Goal: Task Accomplishment & Management: Use online tool/utility

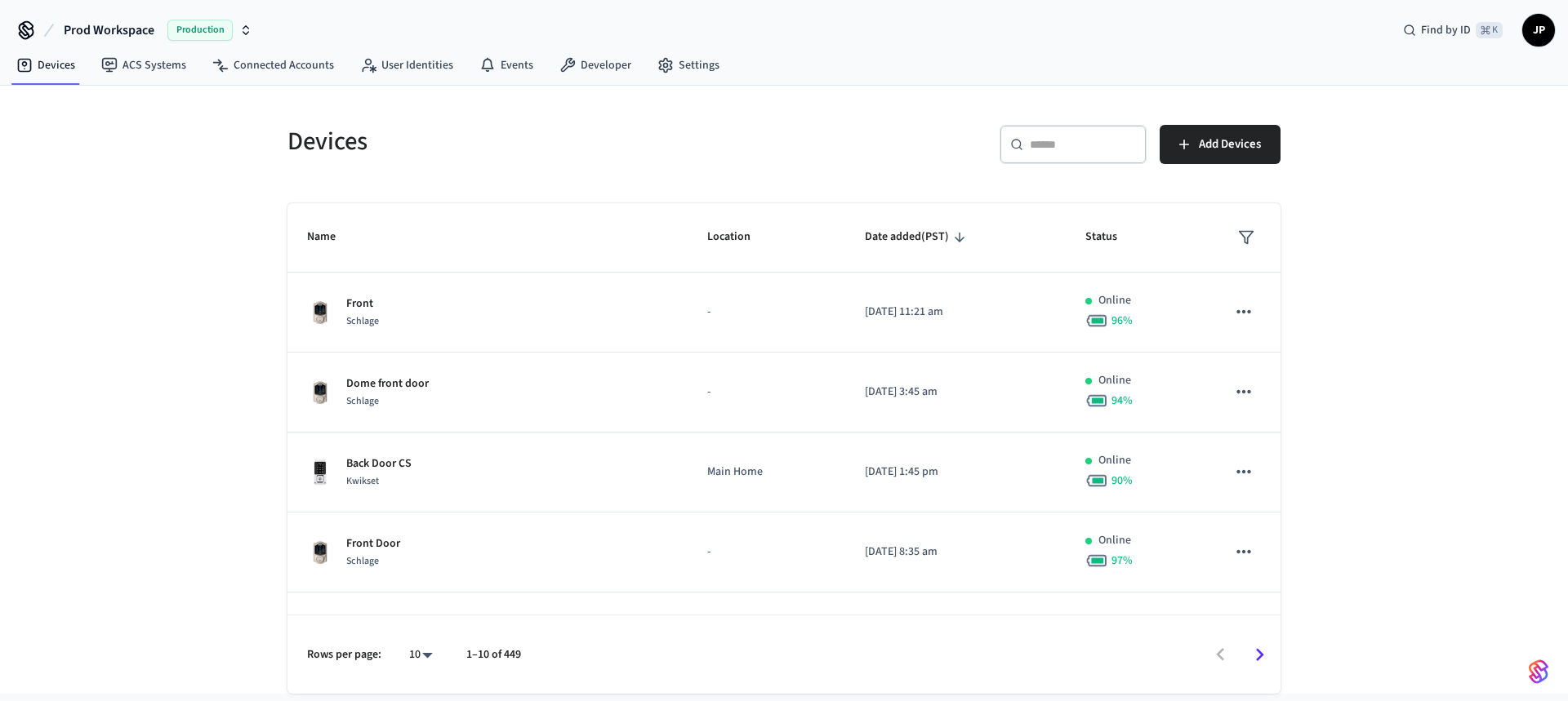
click at [194, 31] on span "Production" at bounding box center [200, 30] width 66 height 21
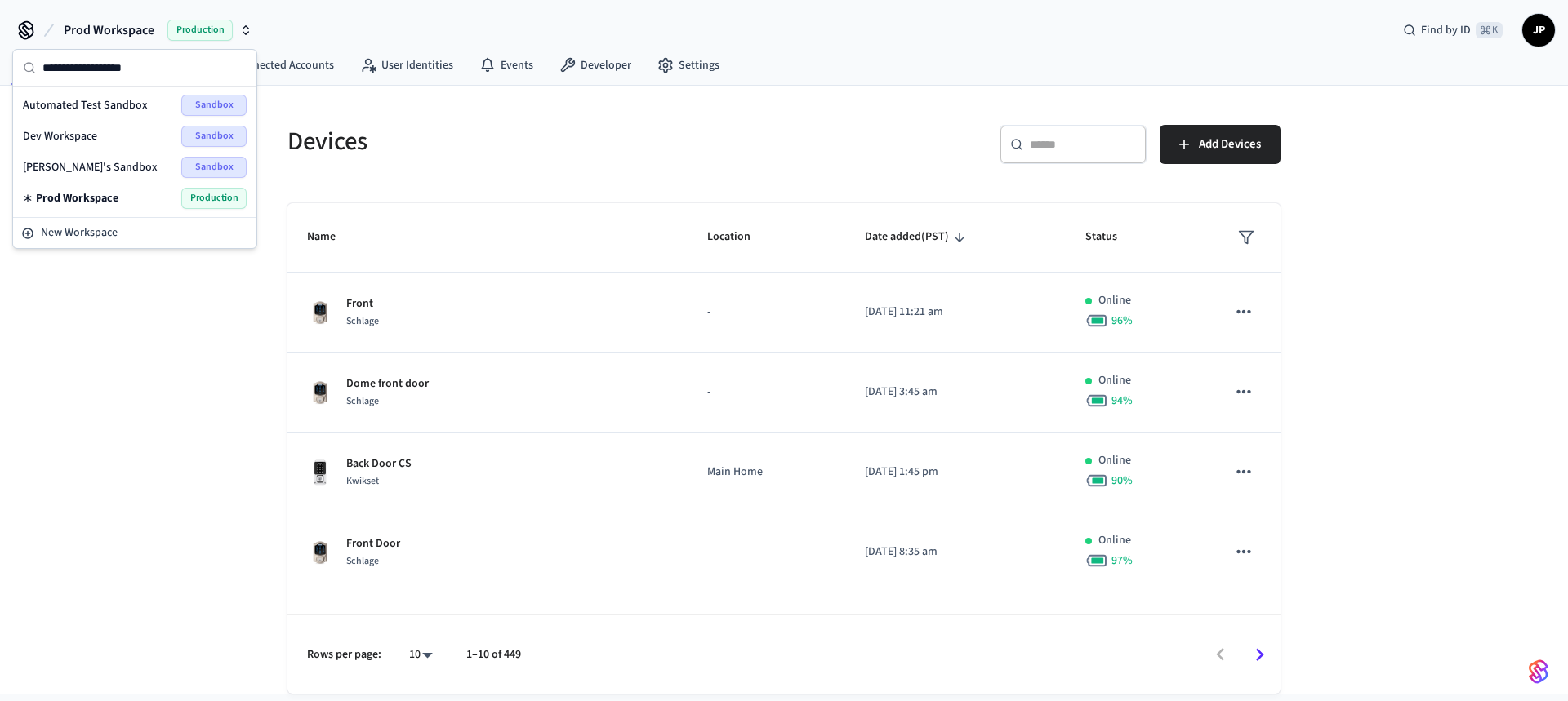
click at [190, 129] on span "Sandbox" at bounding box center [214, 136] width 66 height 21
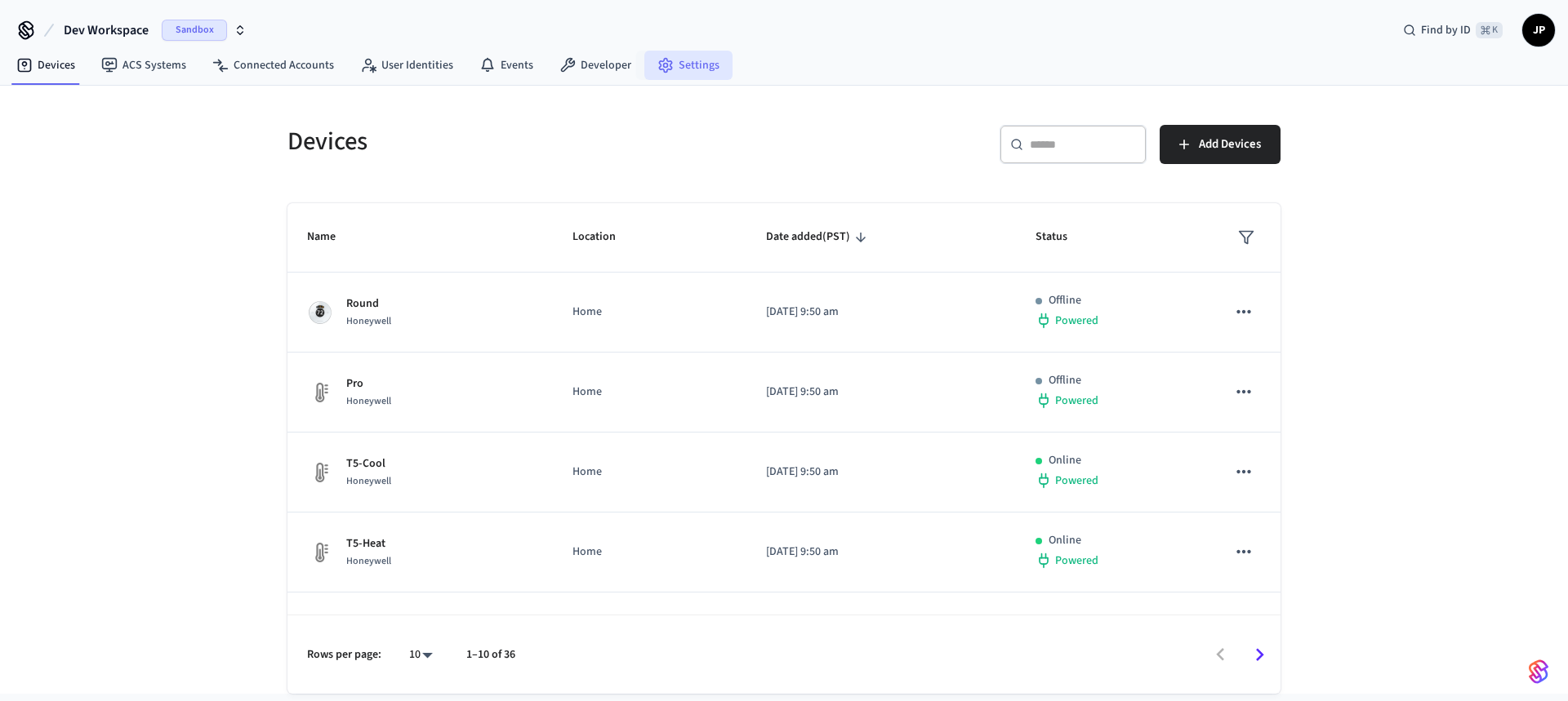
click at [680, 55] on link "Settings" at bounding box center [688, 65] width 88 height 30
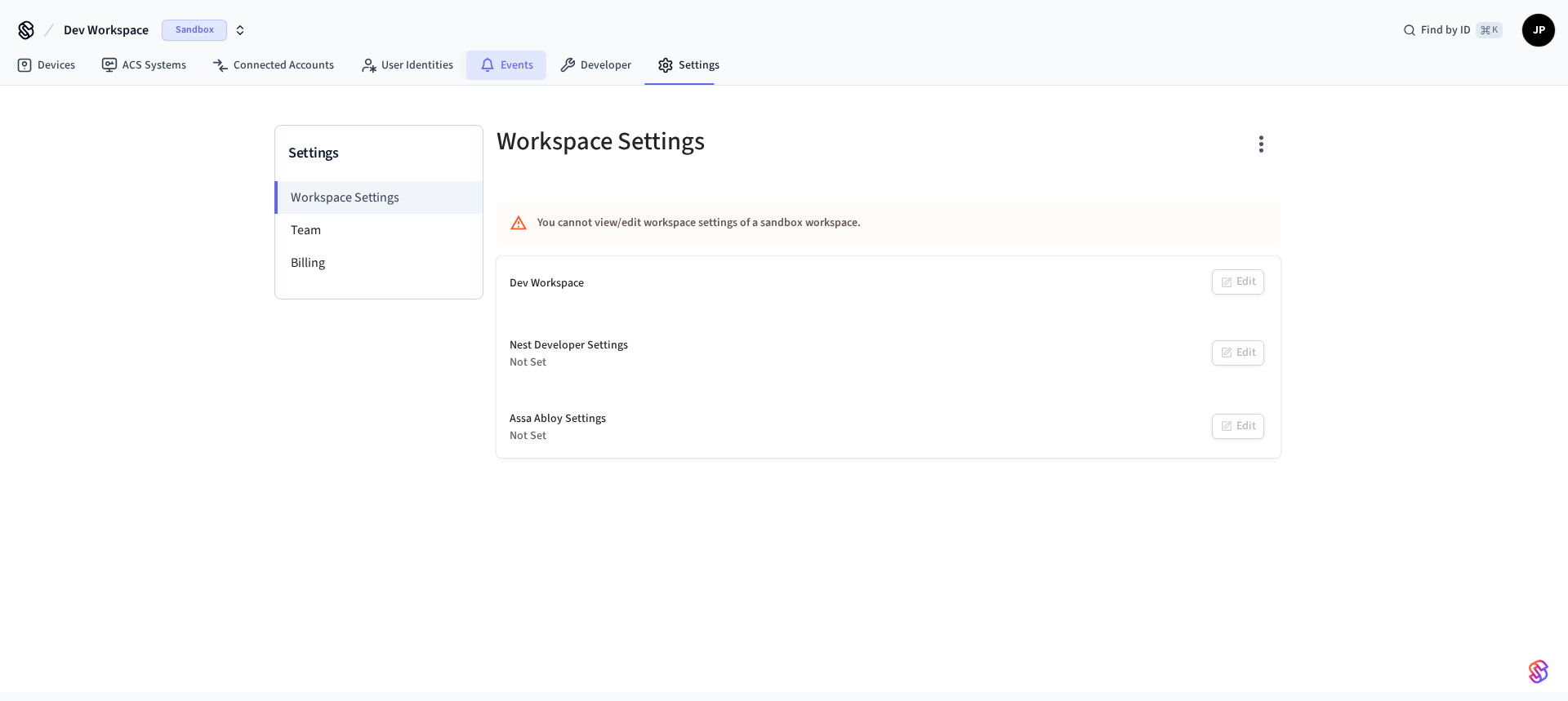
click at [508, 69] on link "Events" at bounding box center [507, 65] width 80 height 30
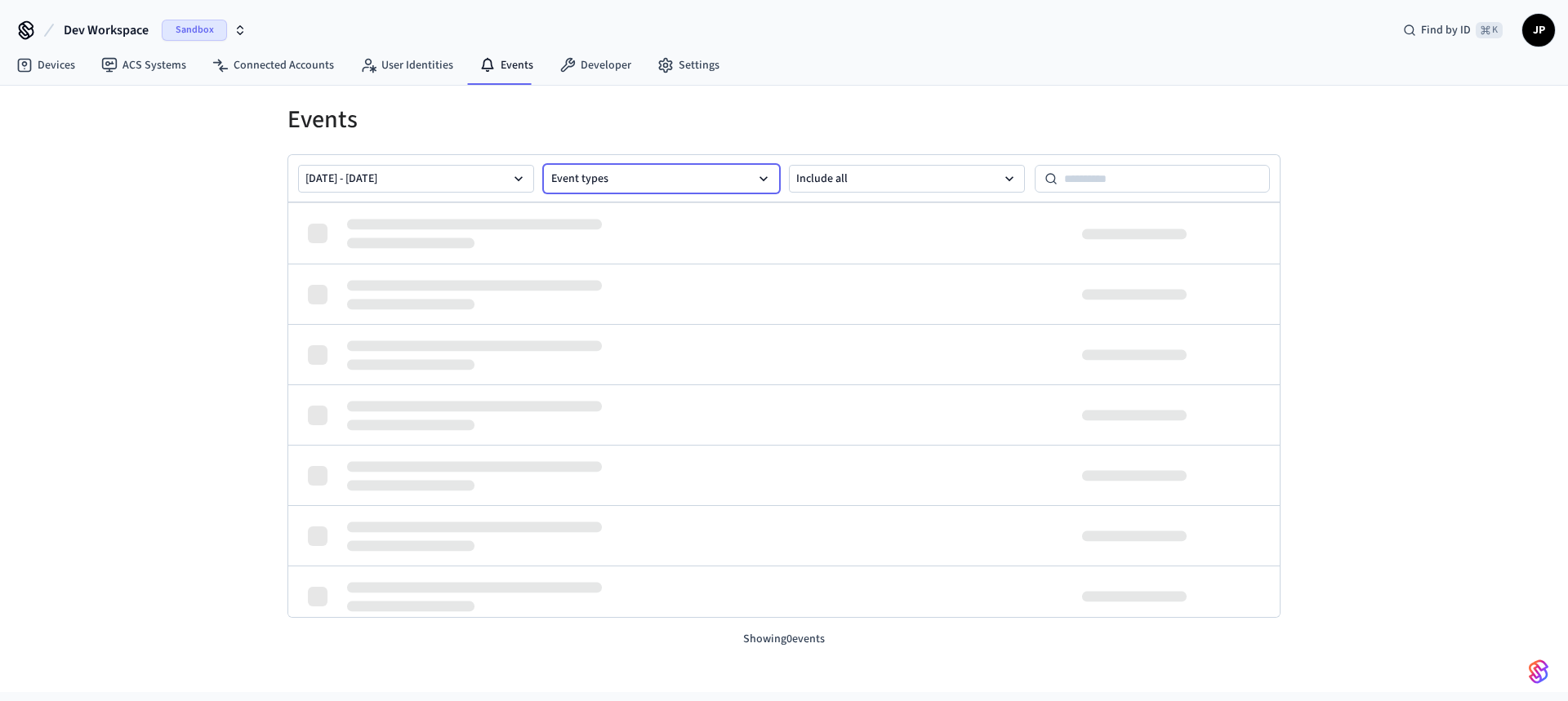
click at [593, 175] on button "Event types" at bounding box center [662, 179] width 236 height 28
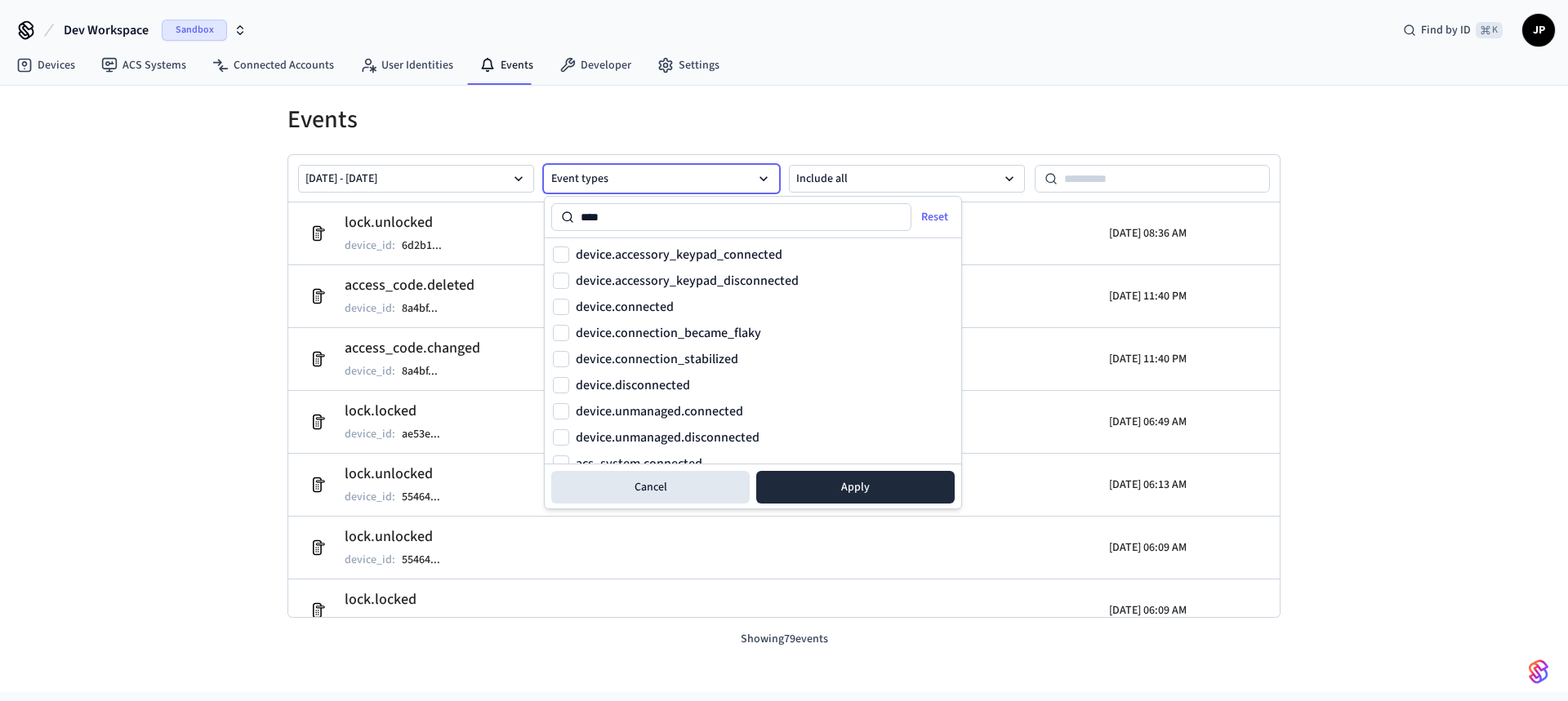
type input "****"
drag, startPoint x: 770, startPoint y: 330, endPoint x: 617, endPoint y: 335, distance: 153.1
click at [617, 335] on div "device.connection_became_flaky" at bounding box center [753, 333] width 400 height 19
copy label "connection_became_flaky"
click at [563, 332] on button "device.connection_became_flaky" at bounding box center [561, 333] width 17 height 17
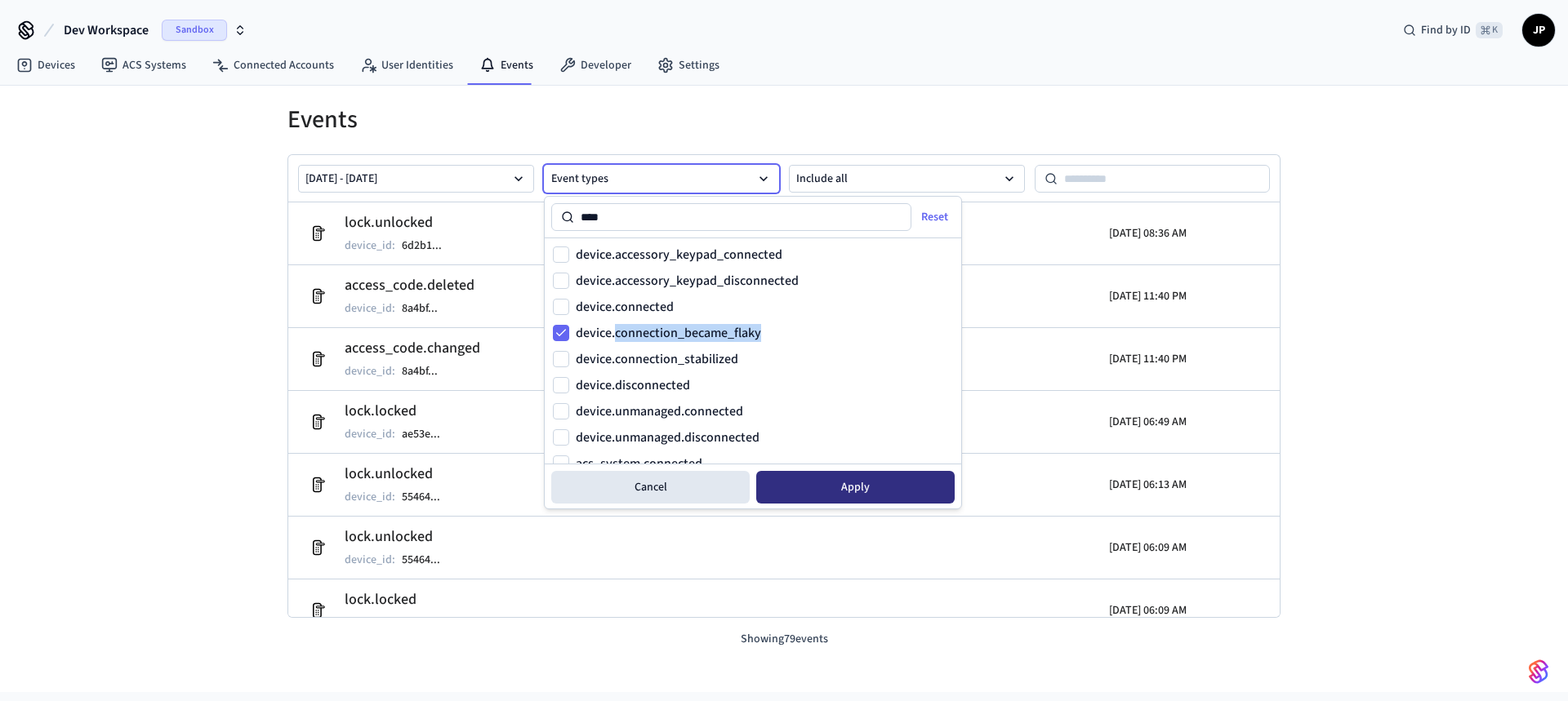
click at [846, 489] on button "Apply" at bounding box center [855, 486] width 198 height 32
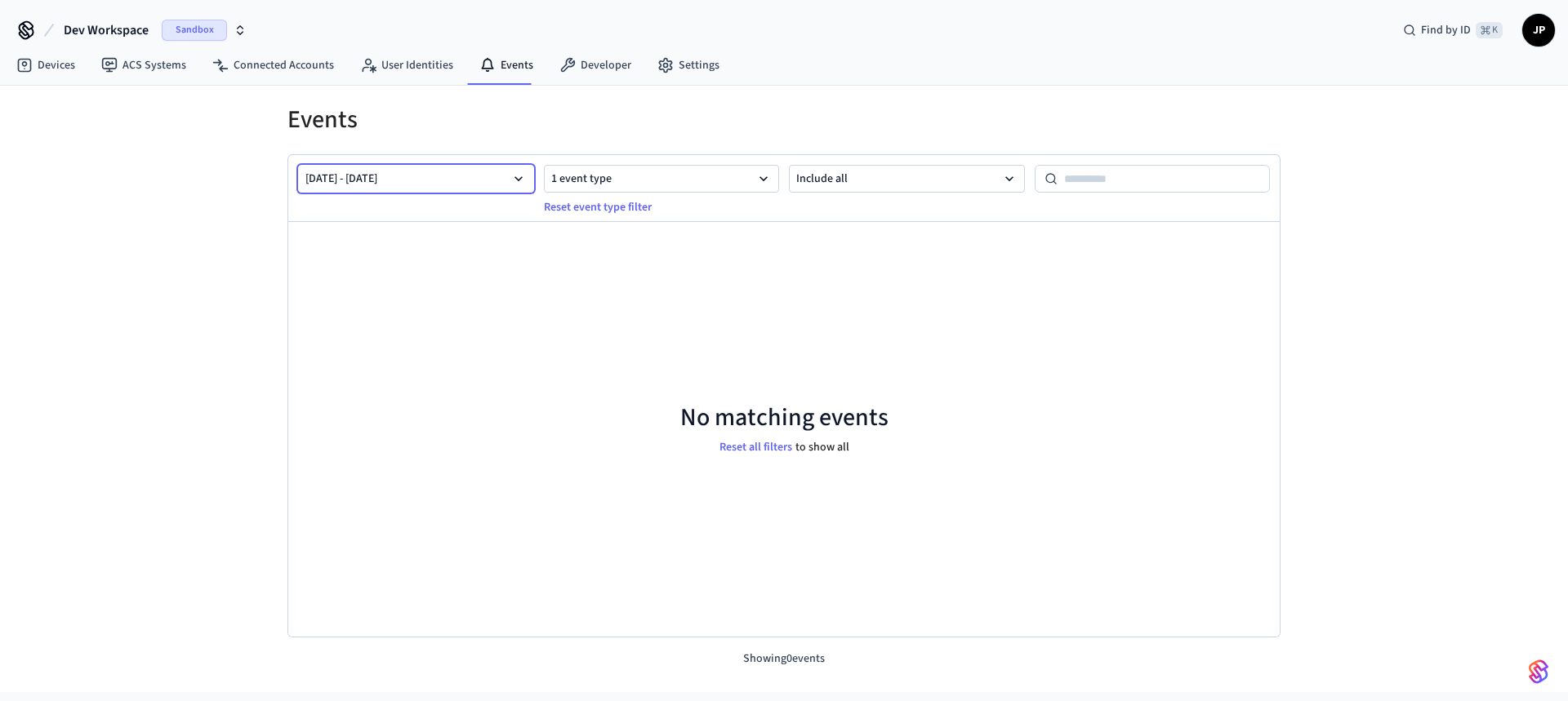
click at [519, 178] on icon "button" at bounding box center [518, 179] width 8 height 5
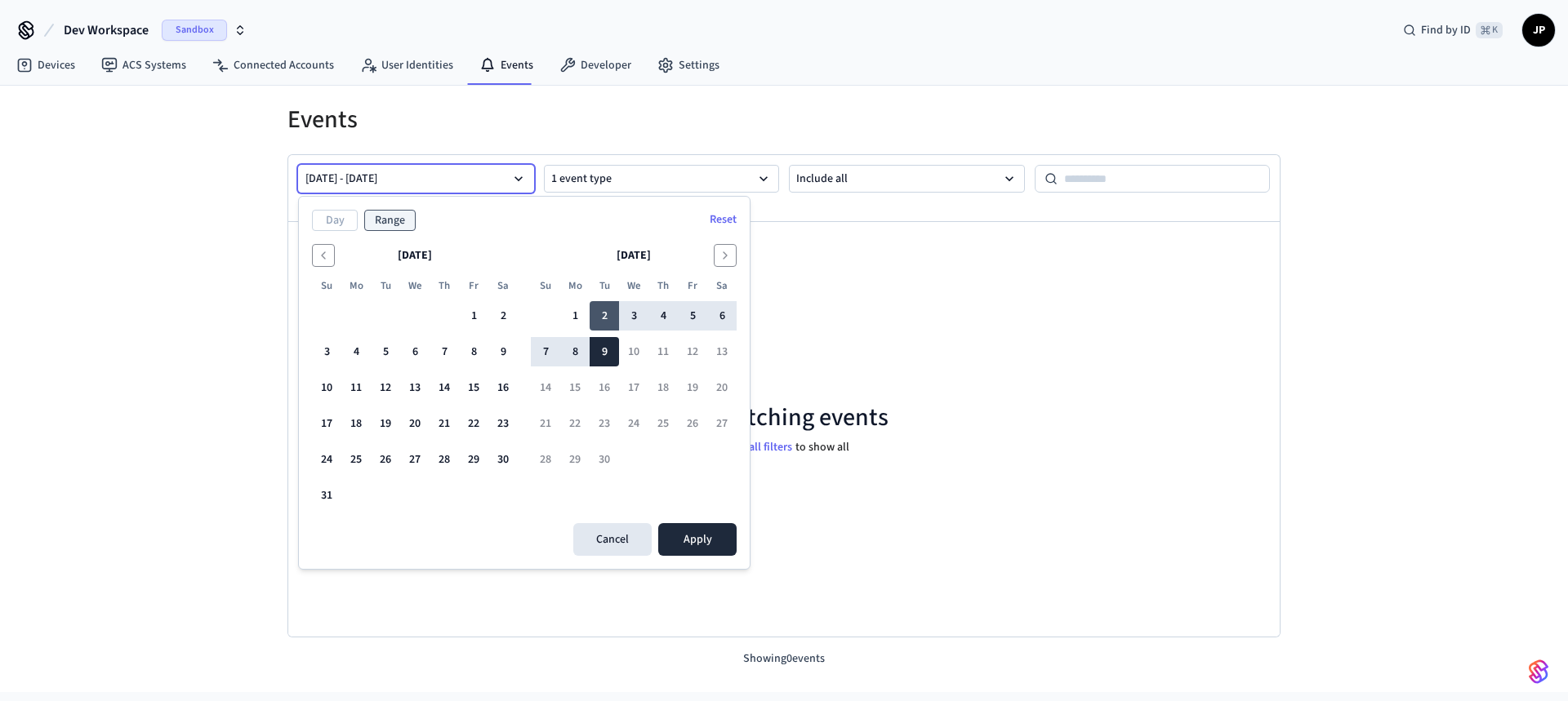
click at [595, 305] on button "2" at bounding box center [604, 316] width 30 height 30
click at [477, 310] on button "1" at bounding box center [473, 316] width 30 height 30
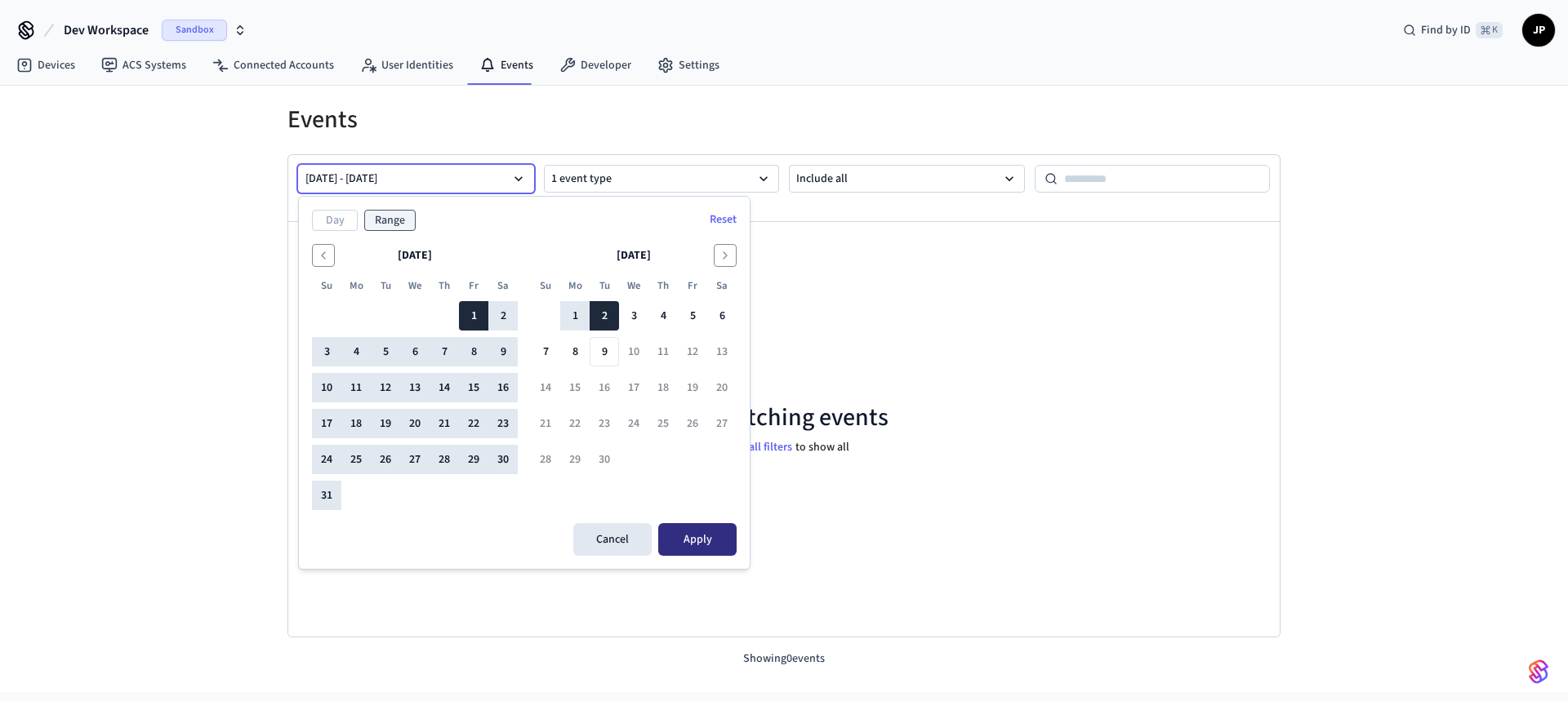
click at [717, 545] on button "Apply" at bounding box center [697, 539] width 79 height 32
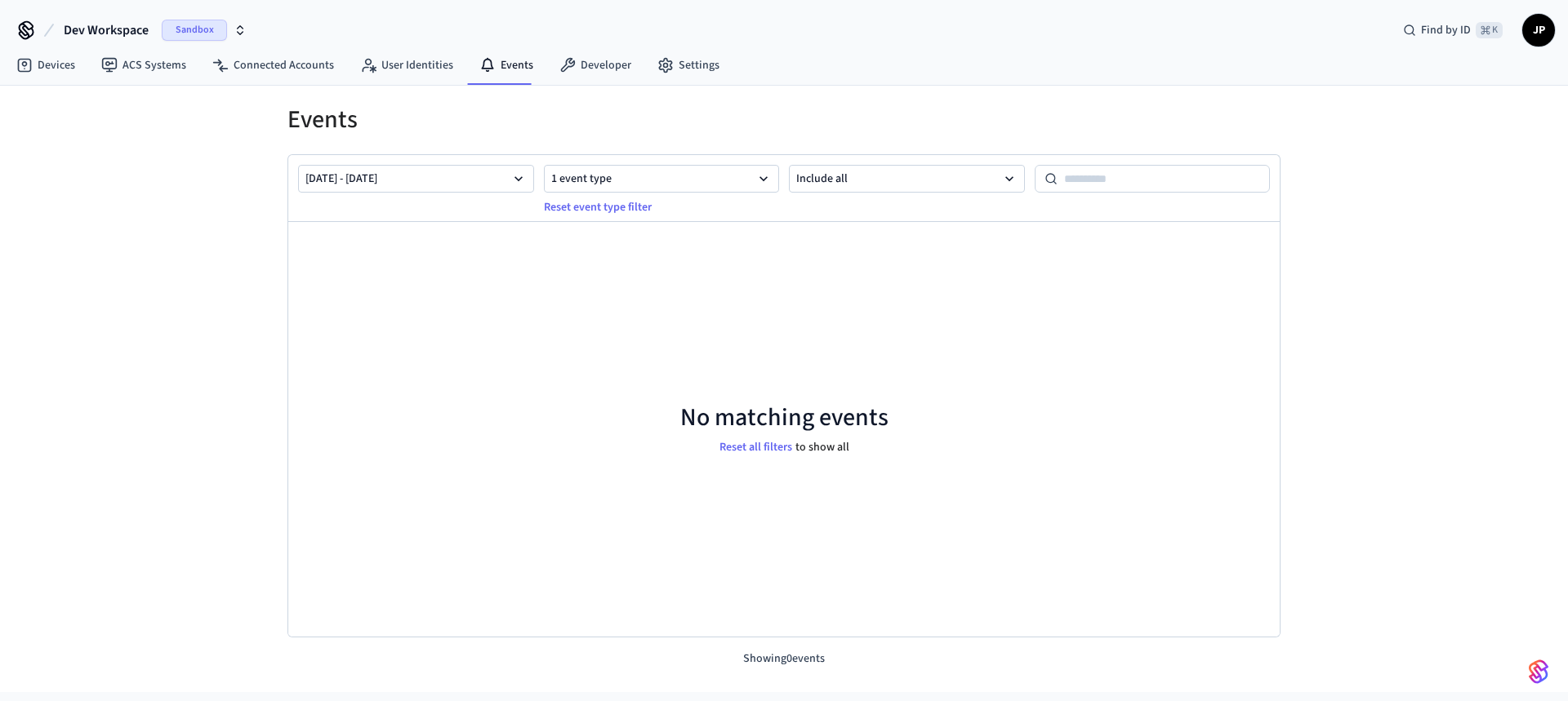
click at [200, 32] on span "Sandbox" at bounding box center [194, 30] width 66 height 21
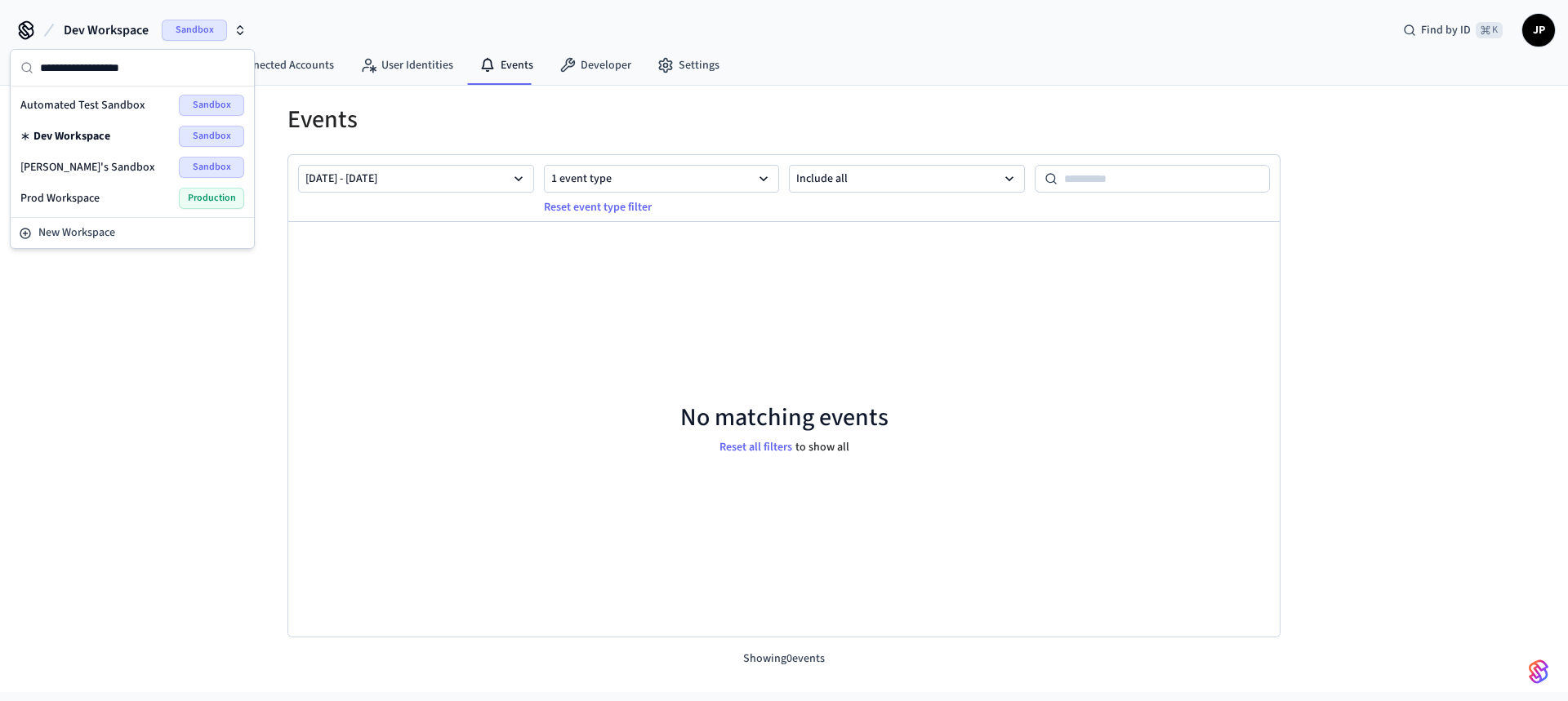
click at [185, 196] on span "Production" at bounding box center [211, 198] width 66 height 21
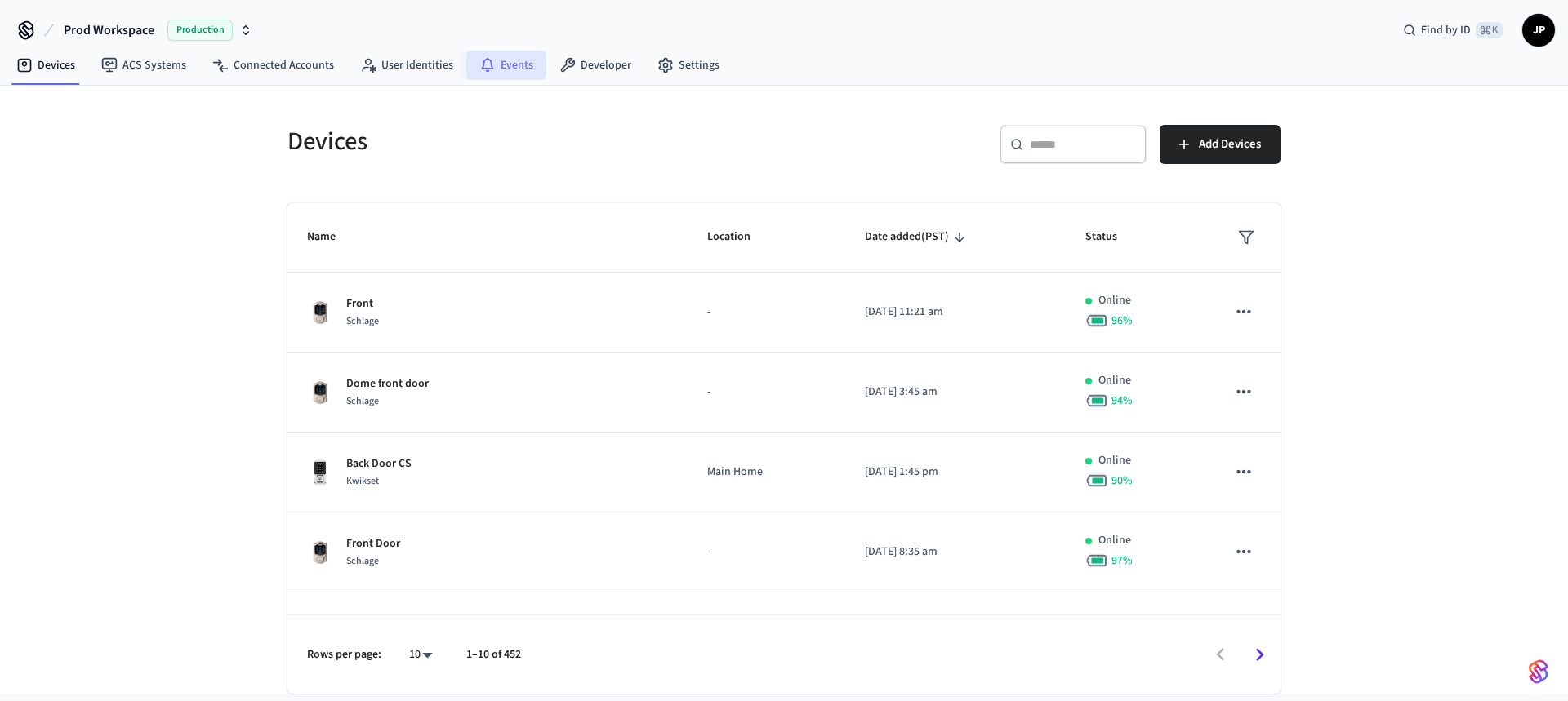
click at [480, 64] on icon at bounding box center [487, 65] width 17 height 17
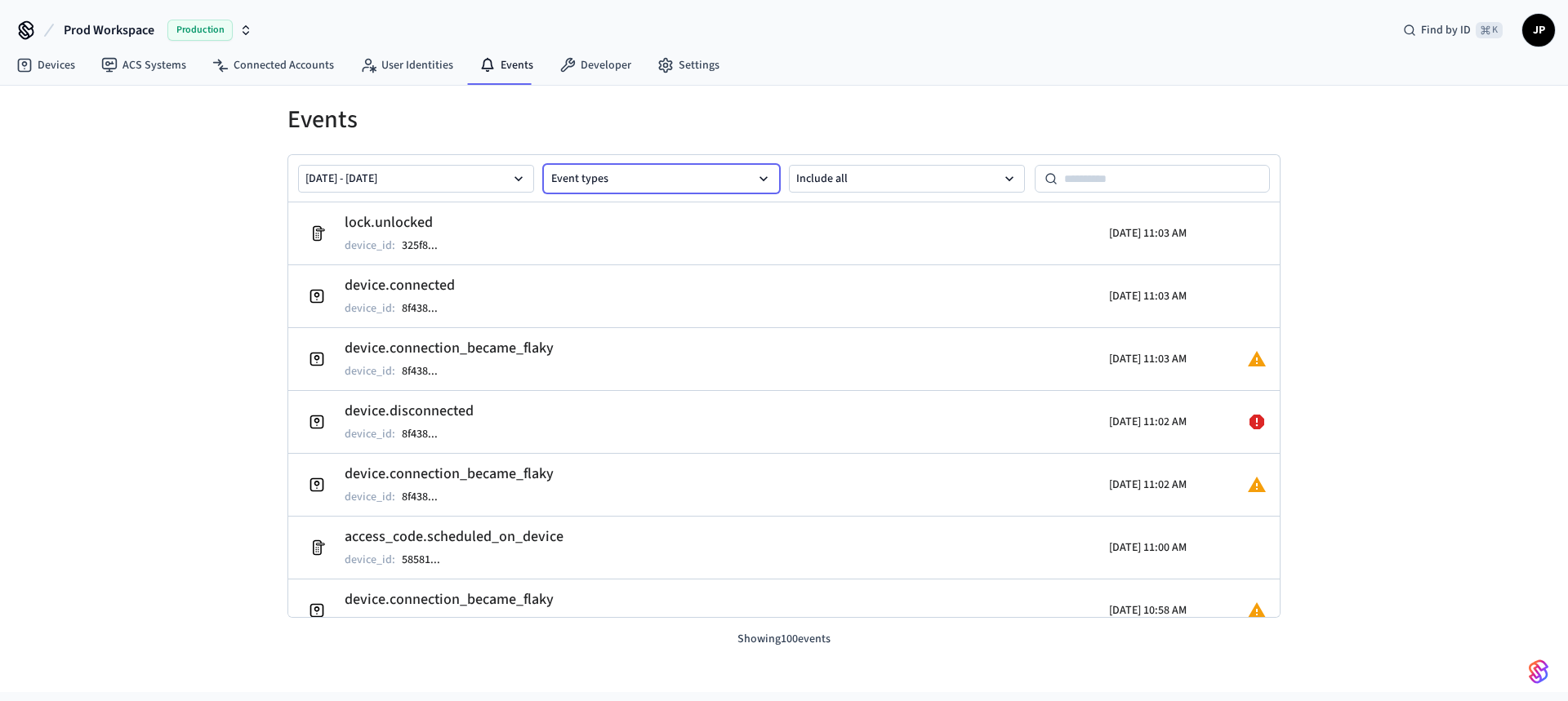
click at [685, 176] on button "Event types" at bounding box center [662, 179] width 236 height 28
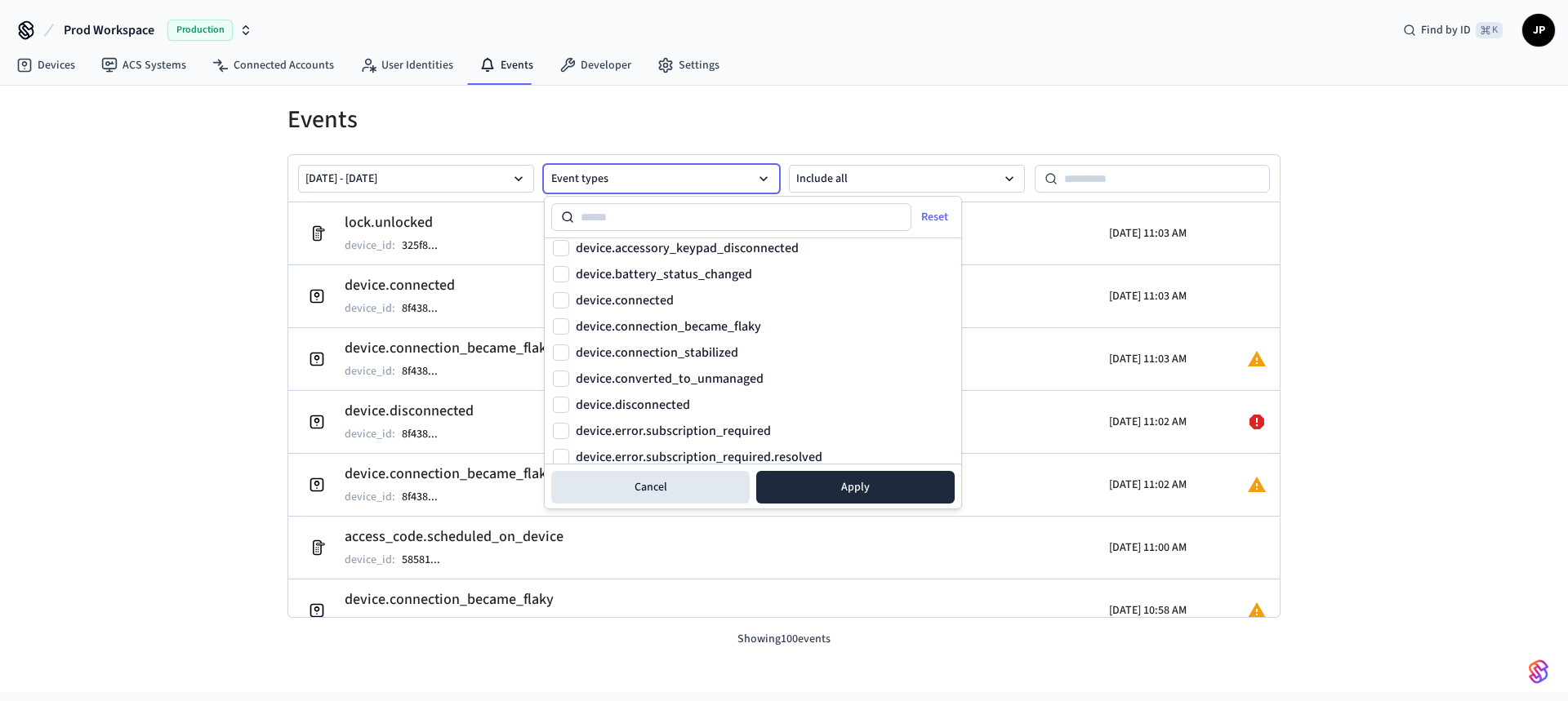
scroll to position [37, 0]
click at [554, 320] on button "device.connection_became_flaky" at bounding box center [561, 322] width 17 height 17
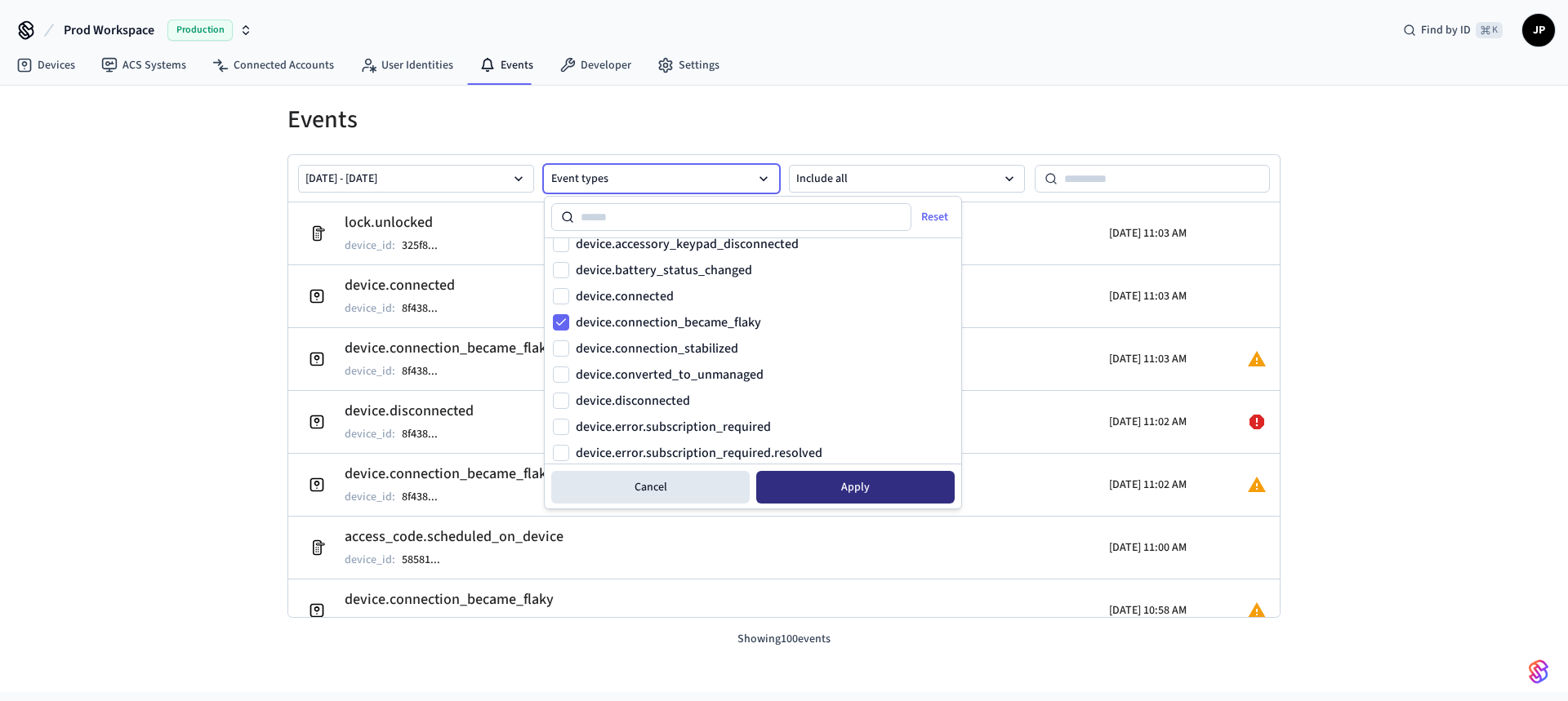
click at [853, 482] on button "Apply" at bounding box center [855, 486] width 198 height 32
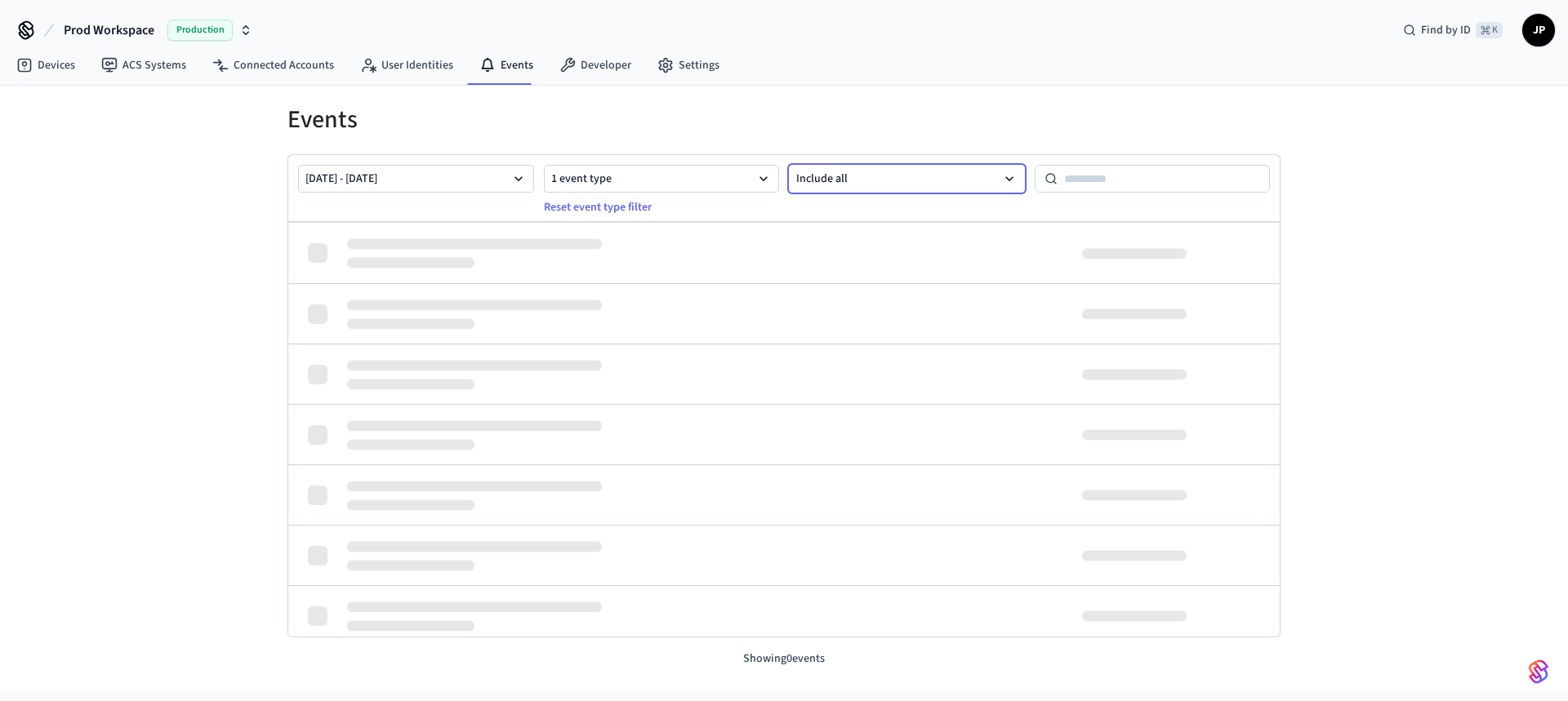
click at [940, 187] on button "Include all" at bounding box center [907, 179] width 236 height 28
click at [872, 214] on button "Include all" at bounding box center [906, 219] width 233 height 32
click at [678, 172] on button "1 event type" at bounding box center [662, 179] width 236 height 28
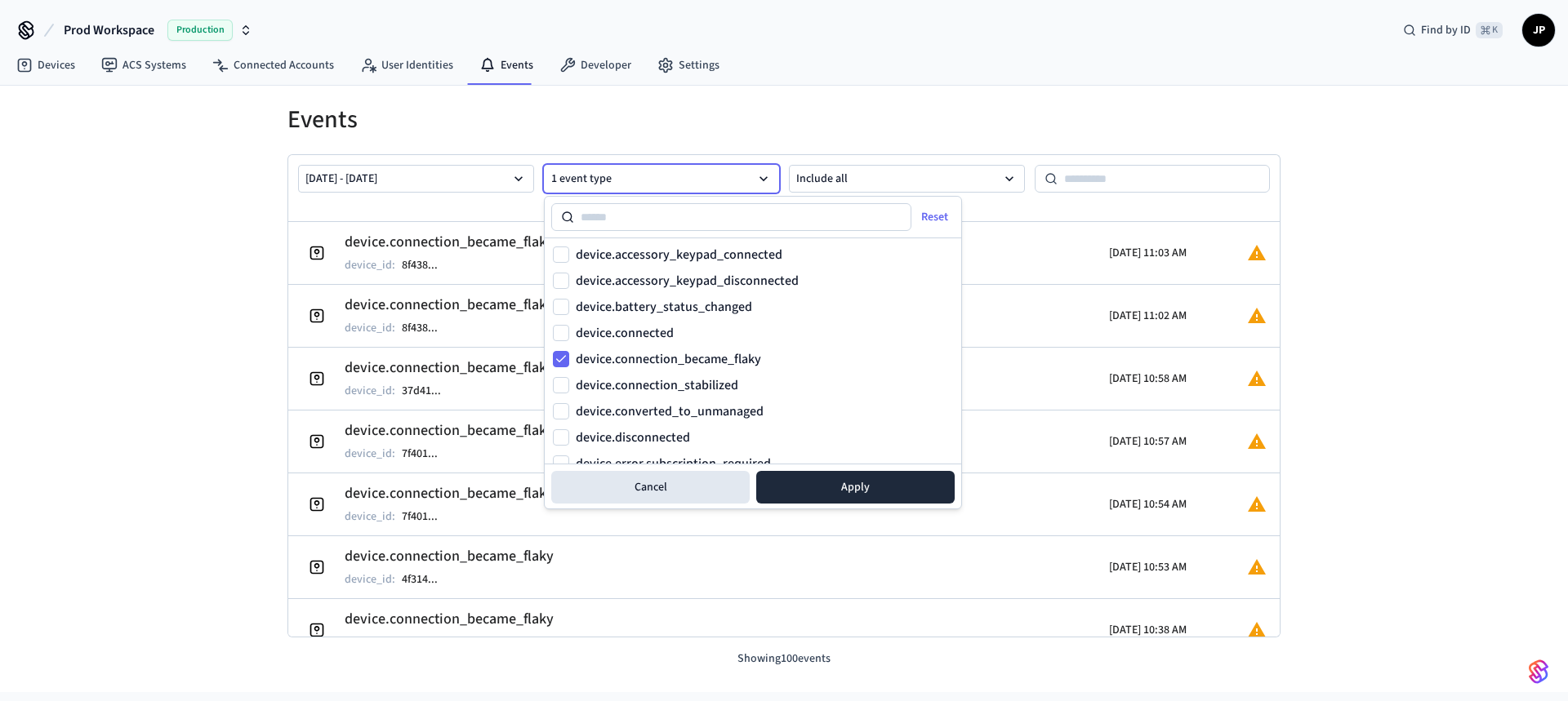
click at [134, 198] on div "Events [DATE] - [DATE] 1 event type Reset event type filter Include all device.…" at bounding box center [784, 388] width 1568 height 607
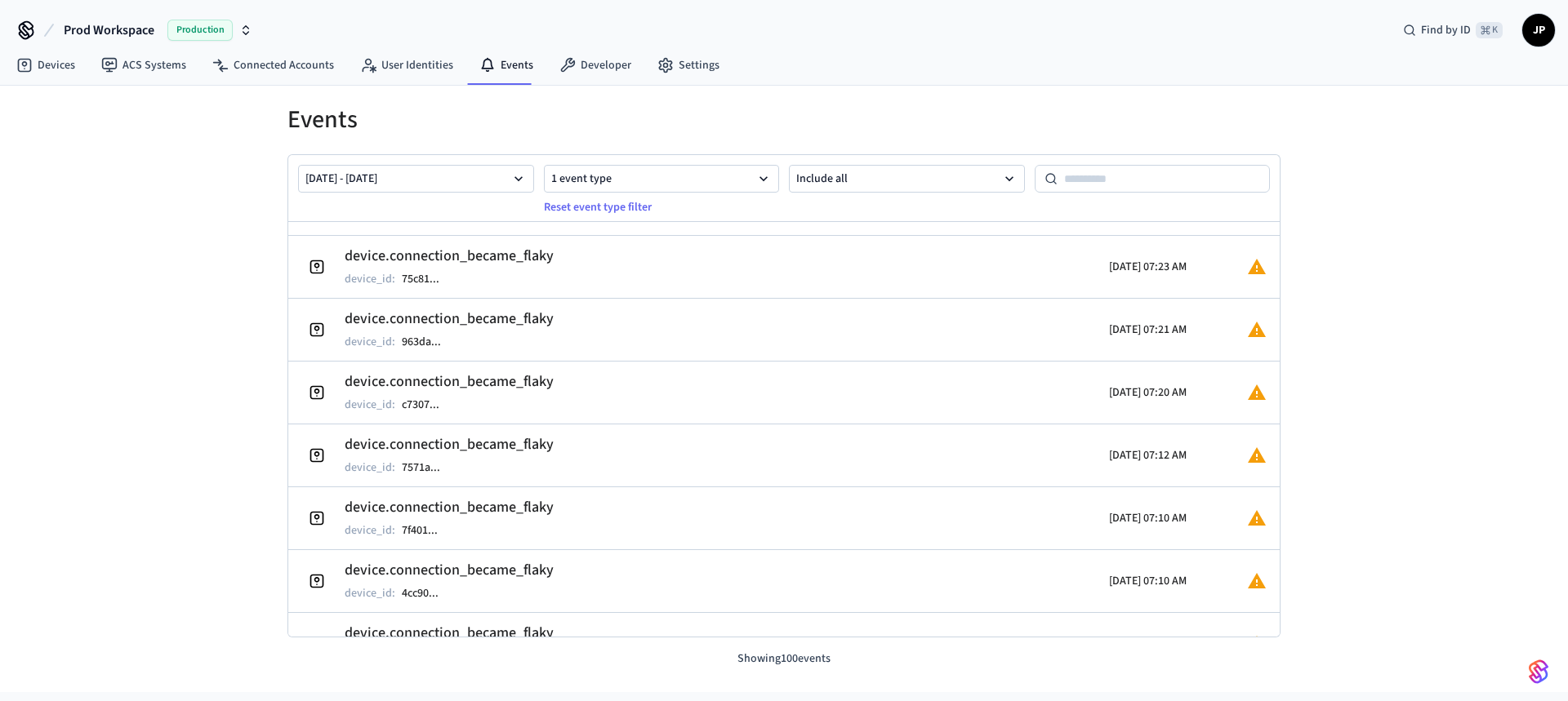
scroll to position [4048, 0]
